Goal: Find specific page/section: Find specific page/section

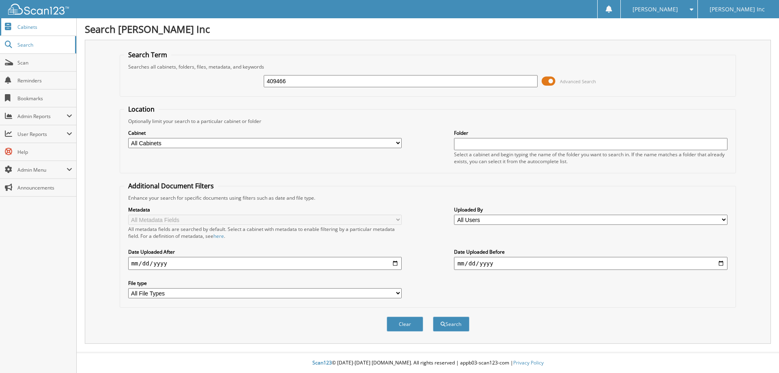
type input "409466"
click at [433, 316] on button "Search" at bounding box center [451, 323] width 37 height 15
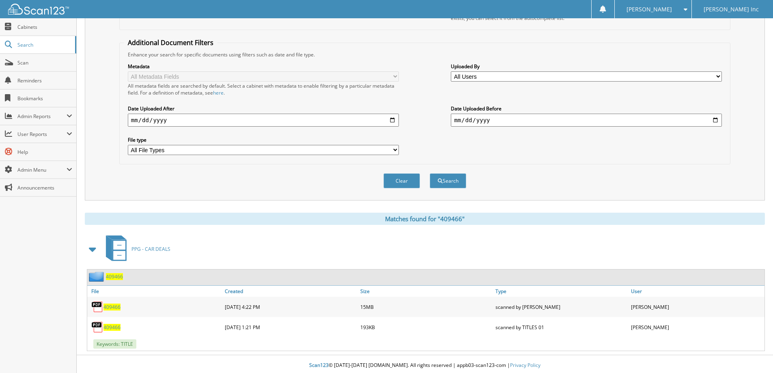
scroll to position [146, 0]
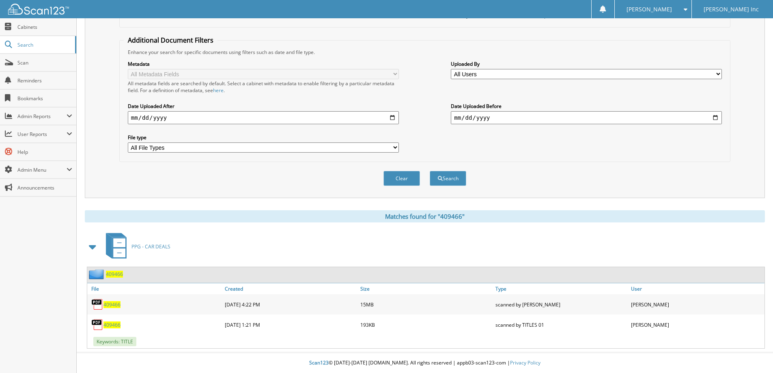
click at [117, 306] on span "409466" at bounding box center [111, 304] width 17 height 7
click at [24, 65] on span "Scan" at bounding box center [44, 62] width 55 height 7
